Goal: Information Seeking & Learning: Understand process/instructions

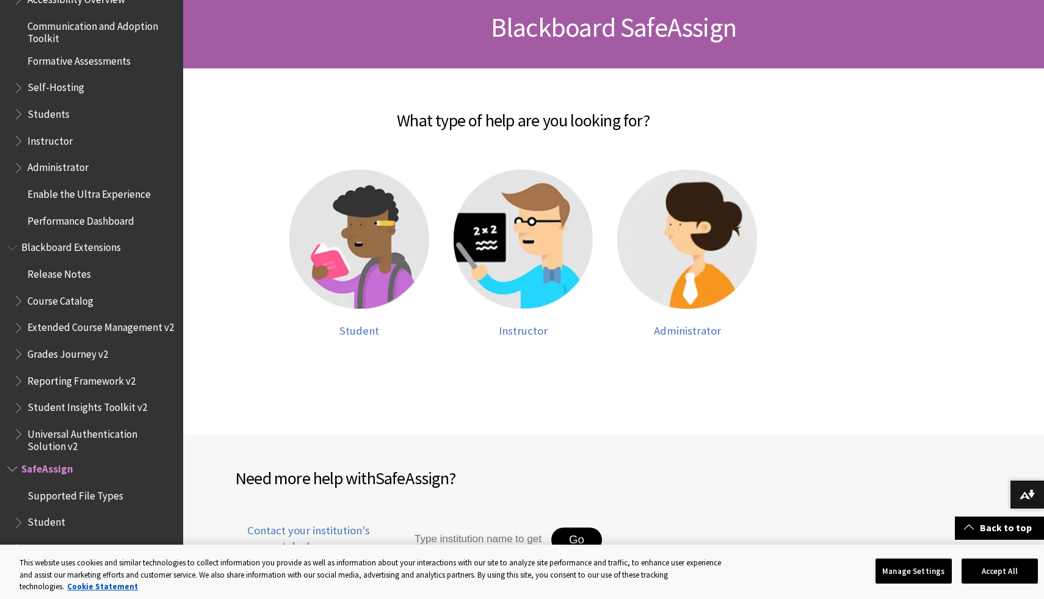
scroll to position [188, 0]
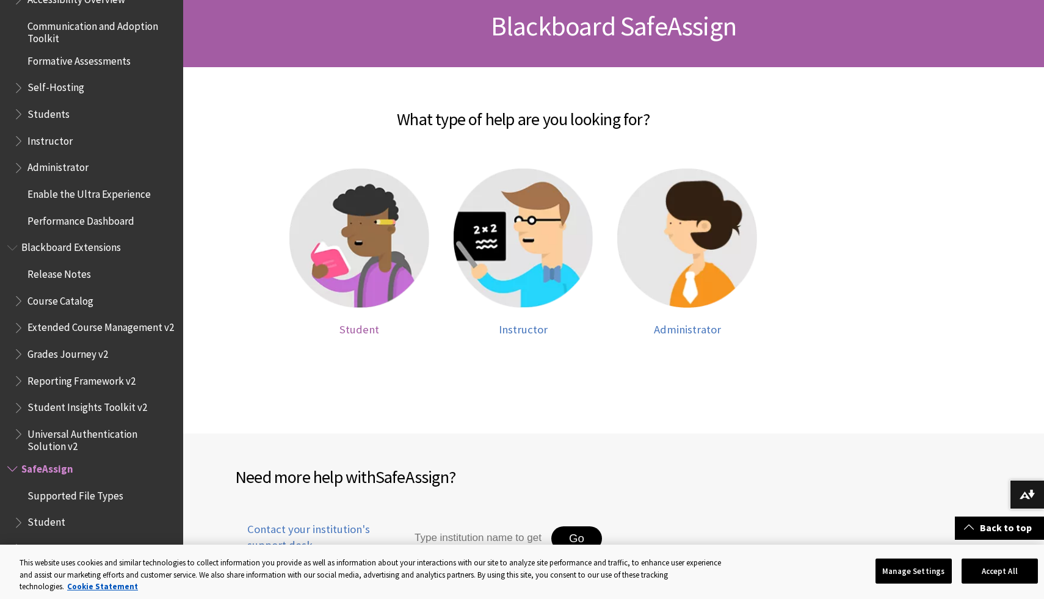
click at [345, 303] on img at bounding box center [359, 238] width 140 height 140
click at [358, 324] on span "Student" at bounding box center [359, 329] width 40 height 14
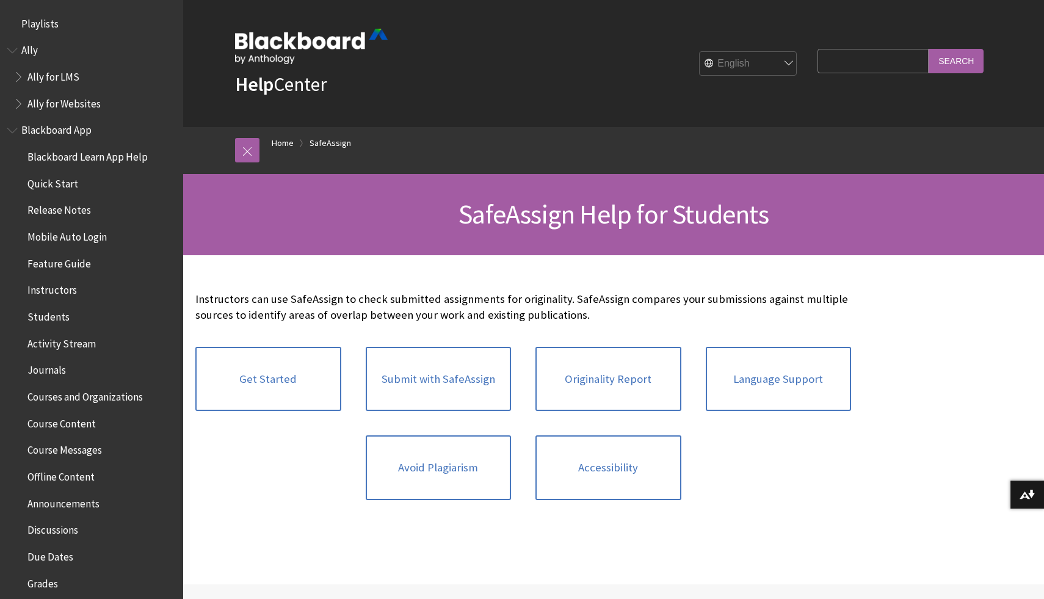
click at [358, 324] on div "Instructors can use SafeAssign to check submitted assignments for originality. …" at bounding box center [523, 401] width 656 height 221
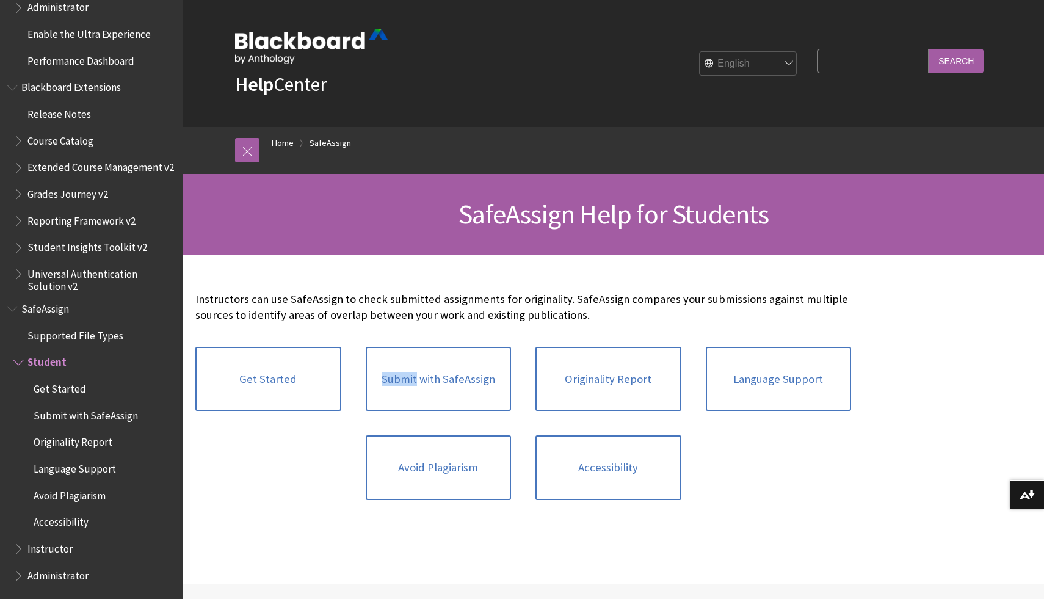
click at [358, 324] on div "Instructors can use SafeAssign to check submitted assignments for originality. …" at bounding box center [523, 401] width 656 height 221
click at [480, 322] on p "Instructors can use SafeAssign to check submitted assignments for originality. …" at bounding box center [523, 307] width 656 height 32
click at [450, 378] on link "Submit with SafeAssign" at bounding box center [439, 379] width 146 height 65
click at [465, 381] on link "Submit with SafeAssign" at bounding box center [439, 379] width 146 height 65
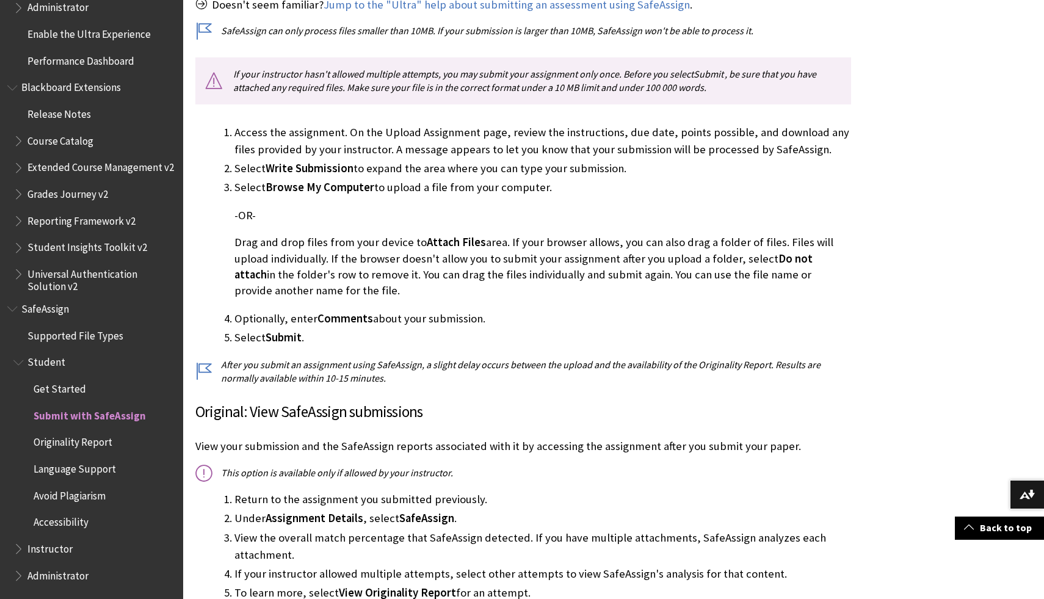
scroll to position [411, 0]
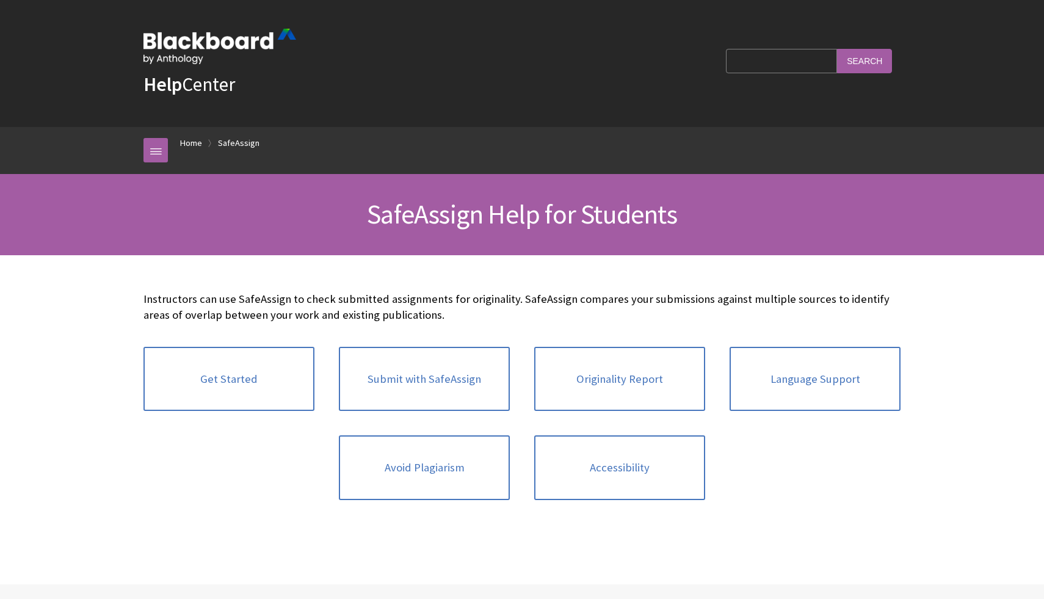
scroll to position [1250, 0]
